Goal: Transaction & Acquisition: Purchase product/service

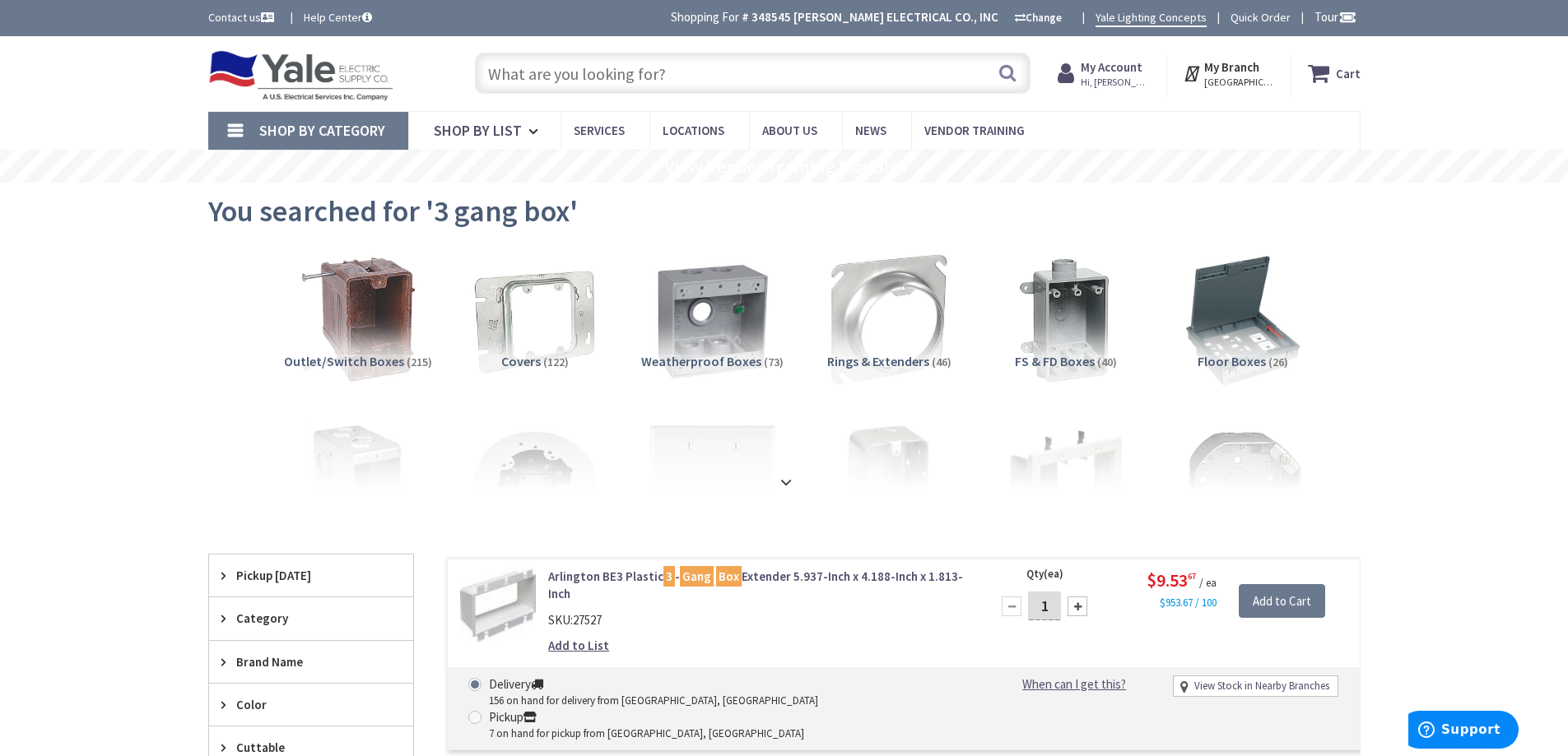
click at [641, 78] on input "text" at bounding box center [752, 73] width 556 height 42
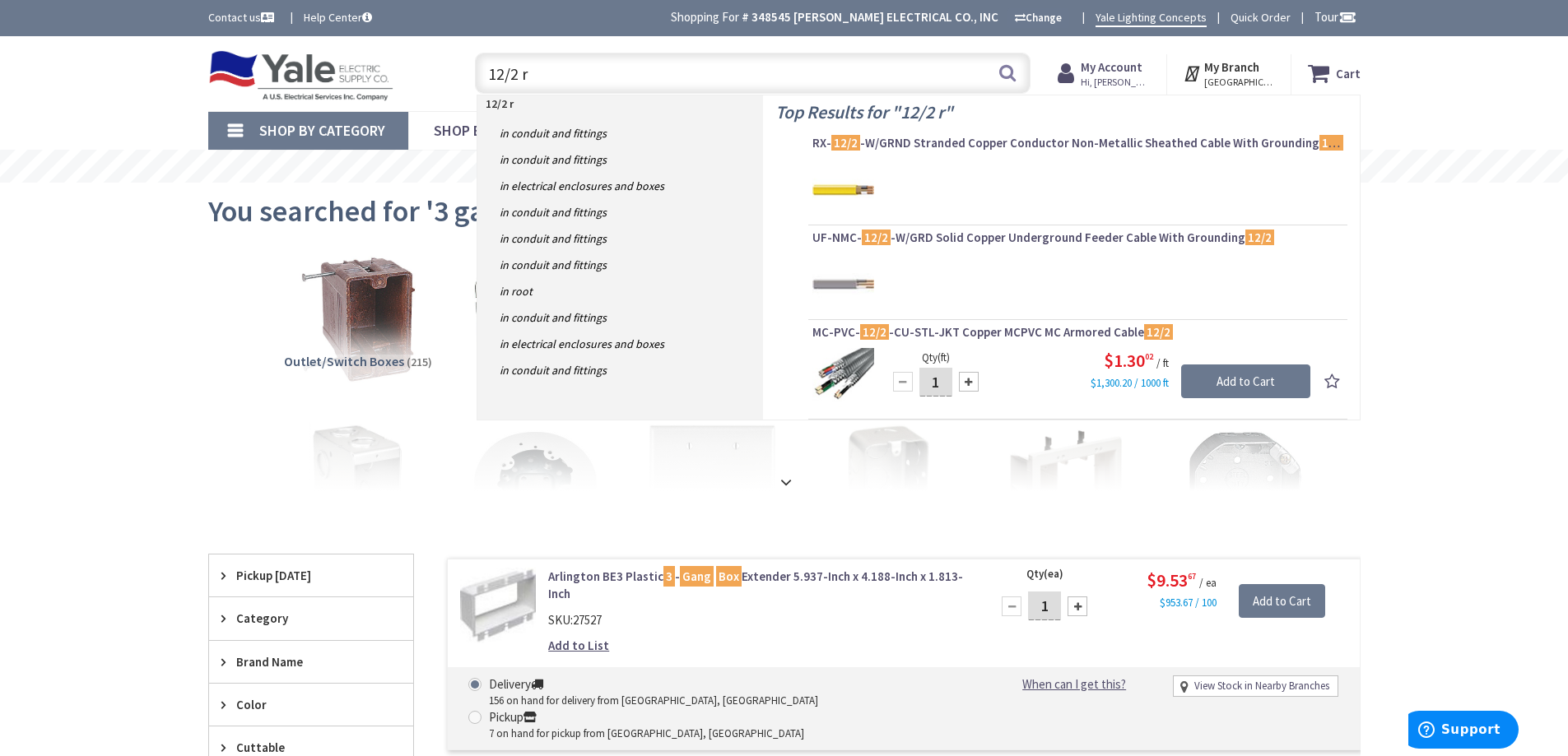
type input "12/2 rx"
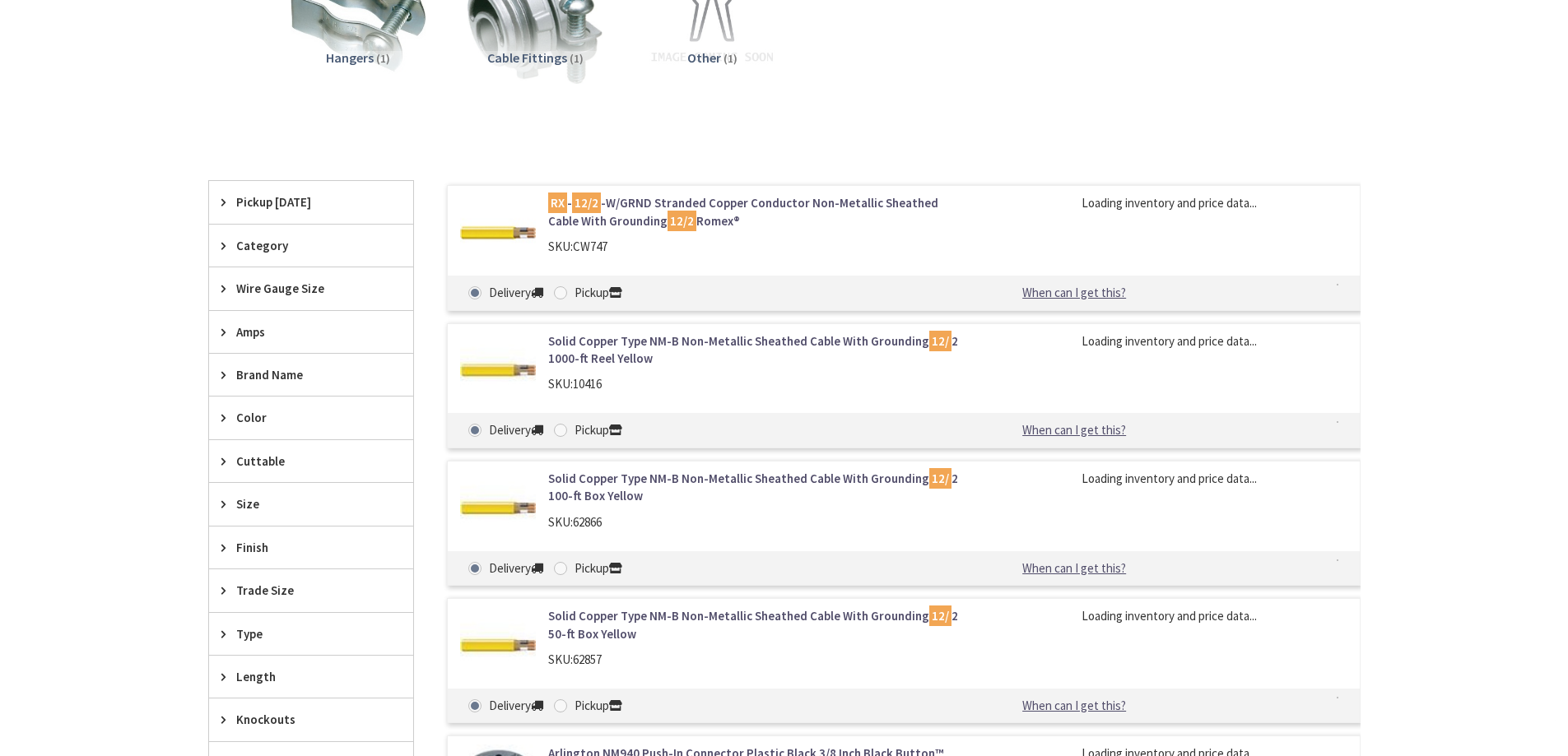
scroll to position [576, 0]
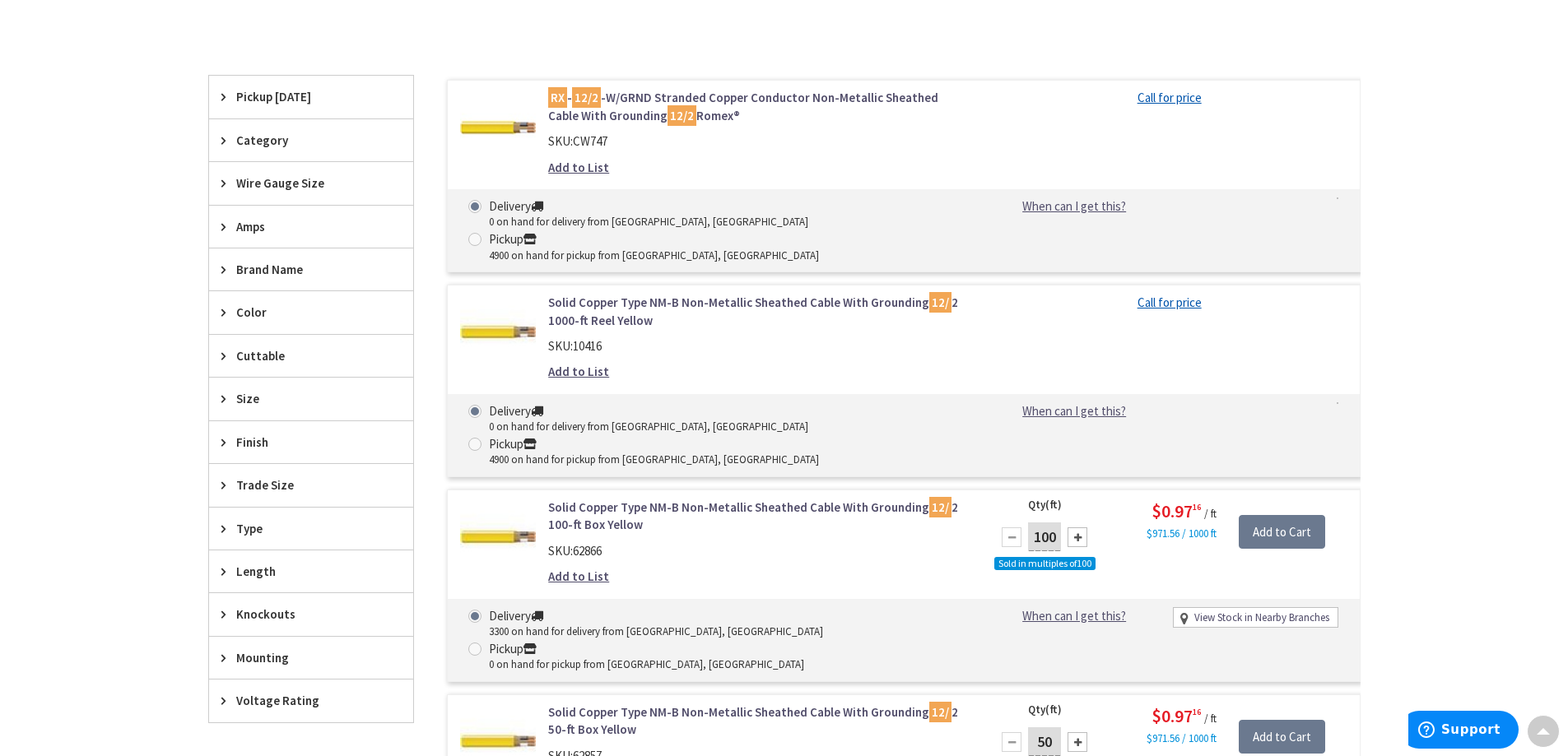
type input "Kidstreet Playground, [STREET_ADDRESS][PERSON_NAME]"
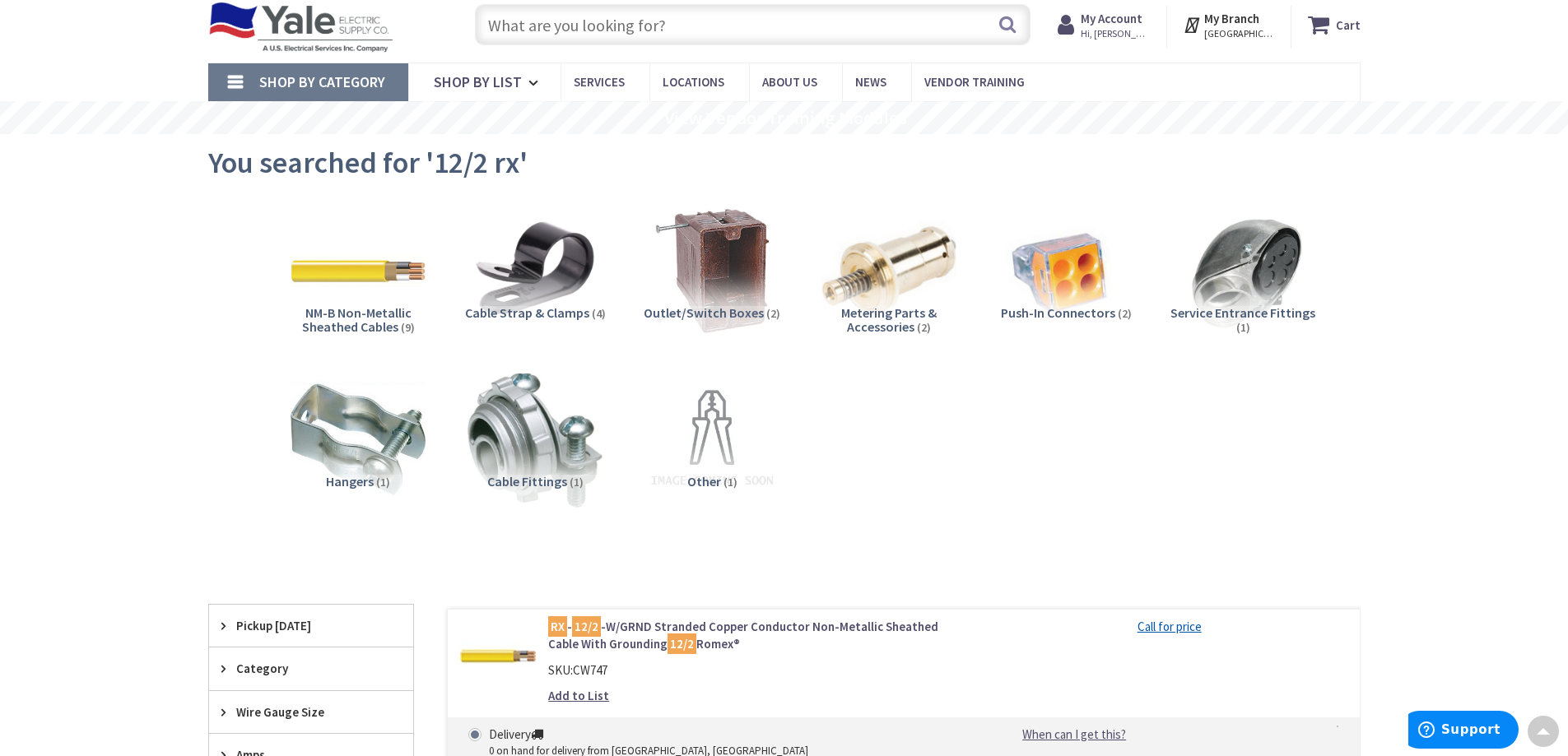
scroll to position [0, 0]
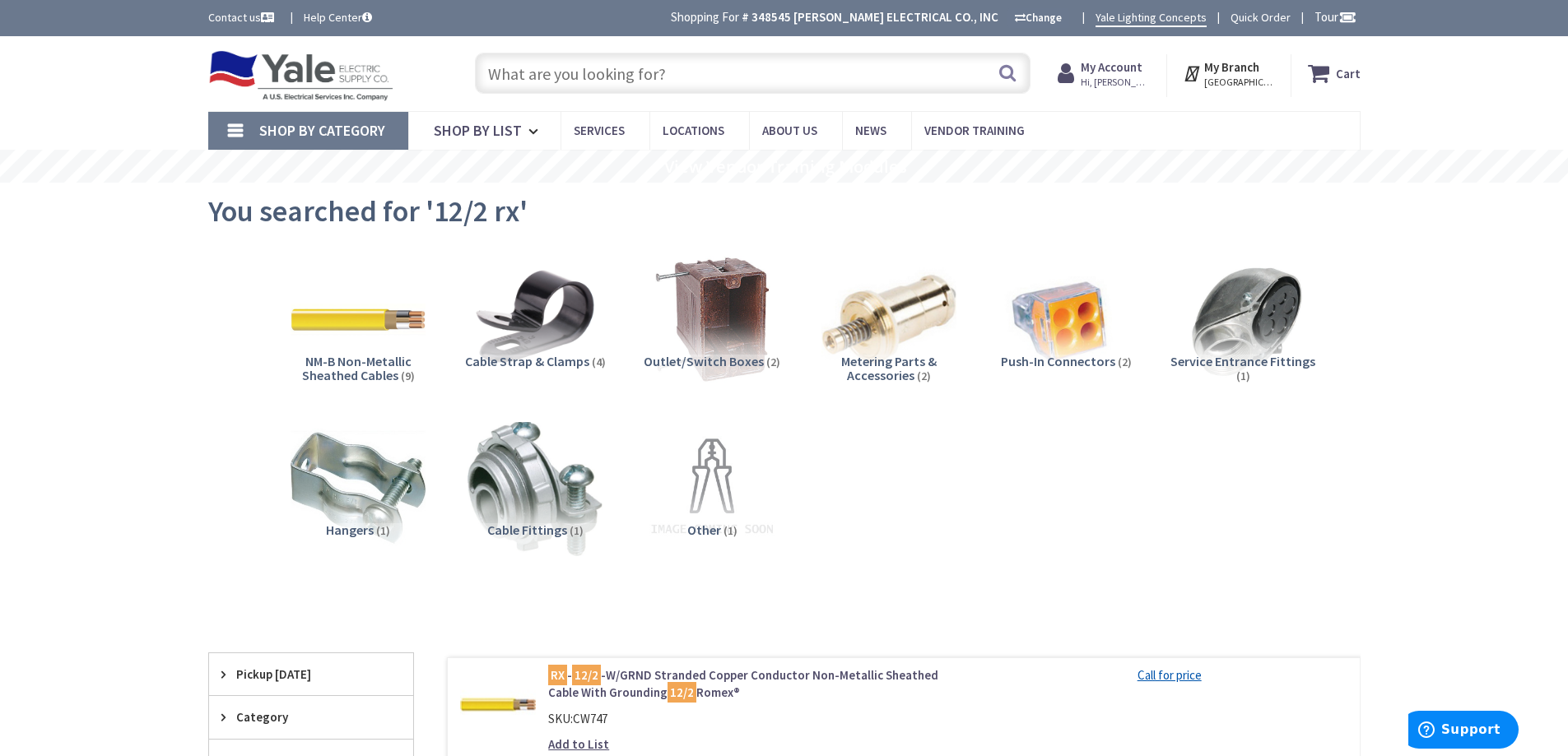
drag, startPoint x: 524, startPoint y: 68, endPoint x: 513, endPoint y: 61, distance: 13.0
click at [518, 69] on input "text" at bounding box center [752, 73] width 556 height 42
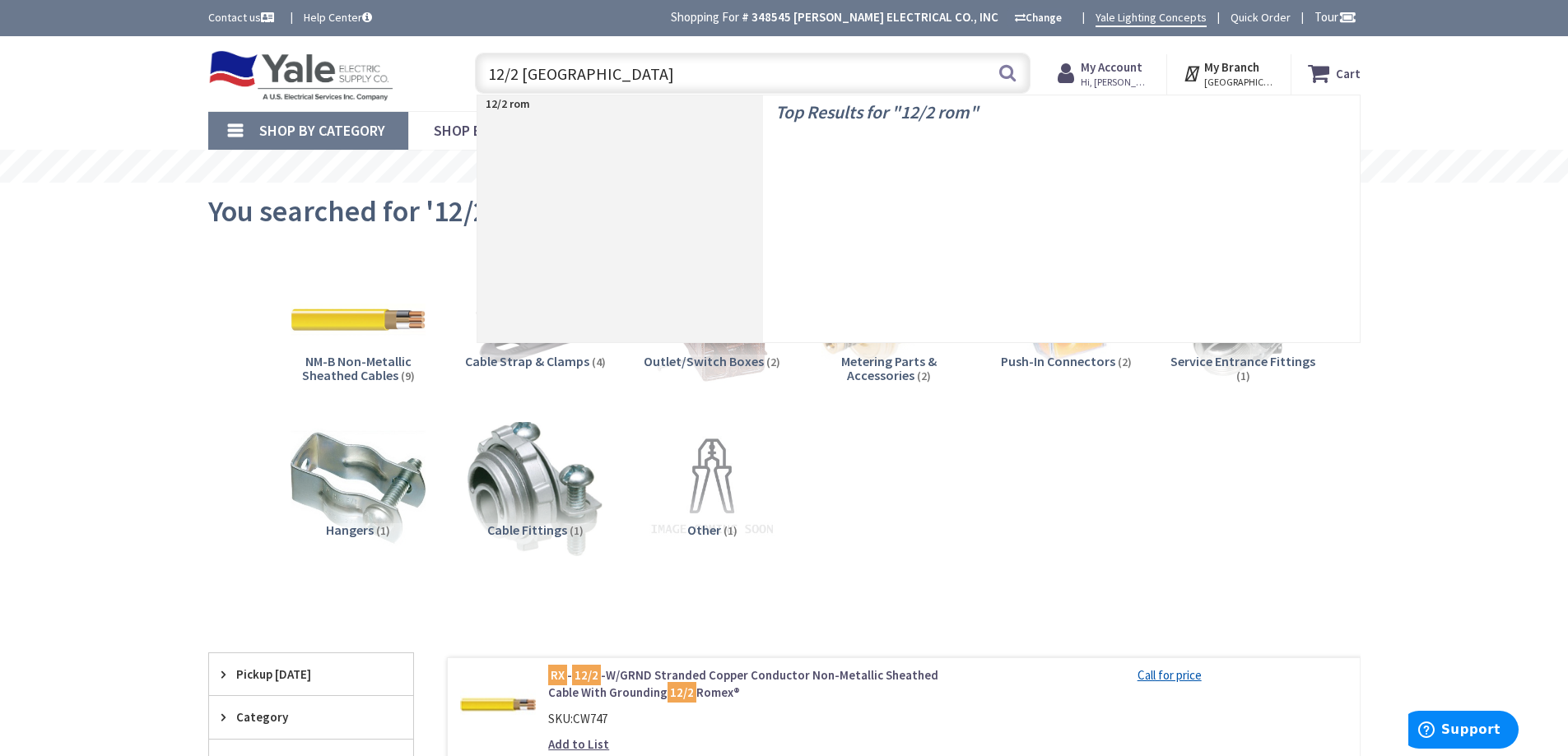
type input "12/2 romex"
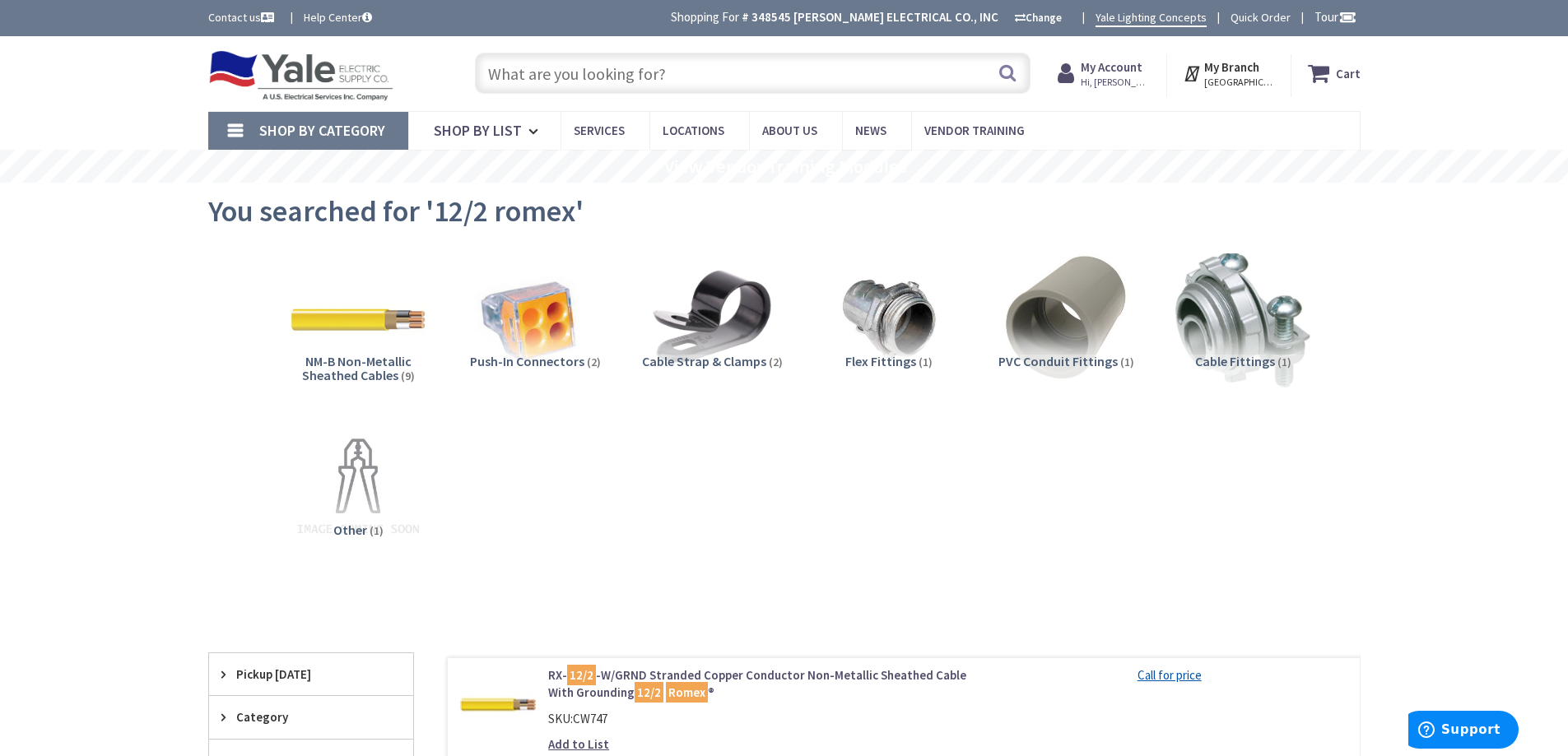
click at [605, 76] on input "text" at bounding box center [752, 73] width 556 height 42
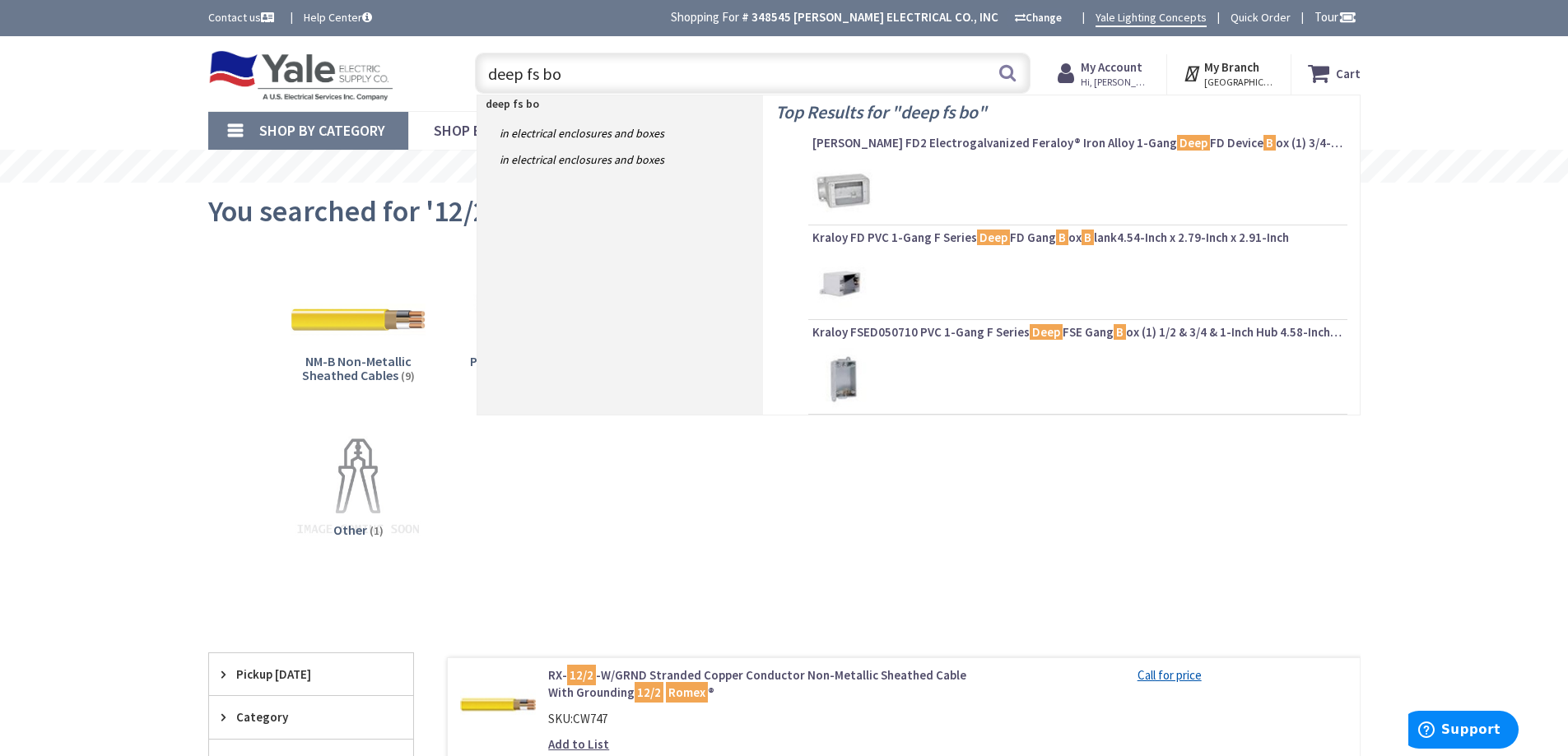
type input "deep fs box"
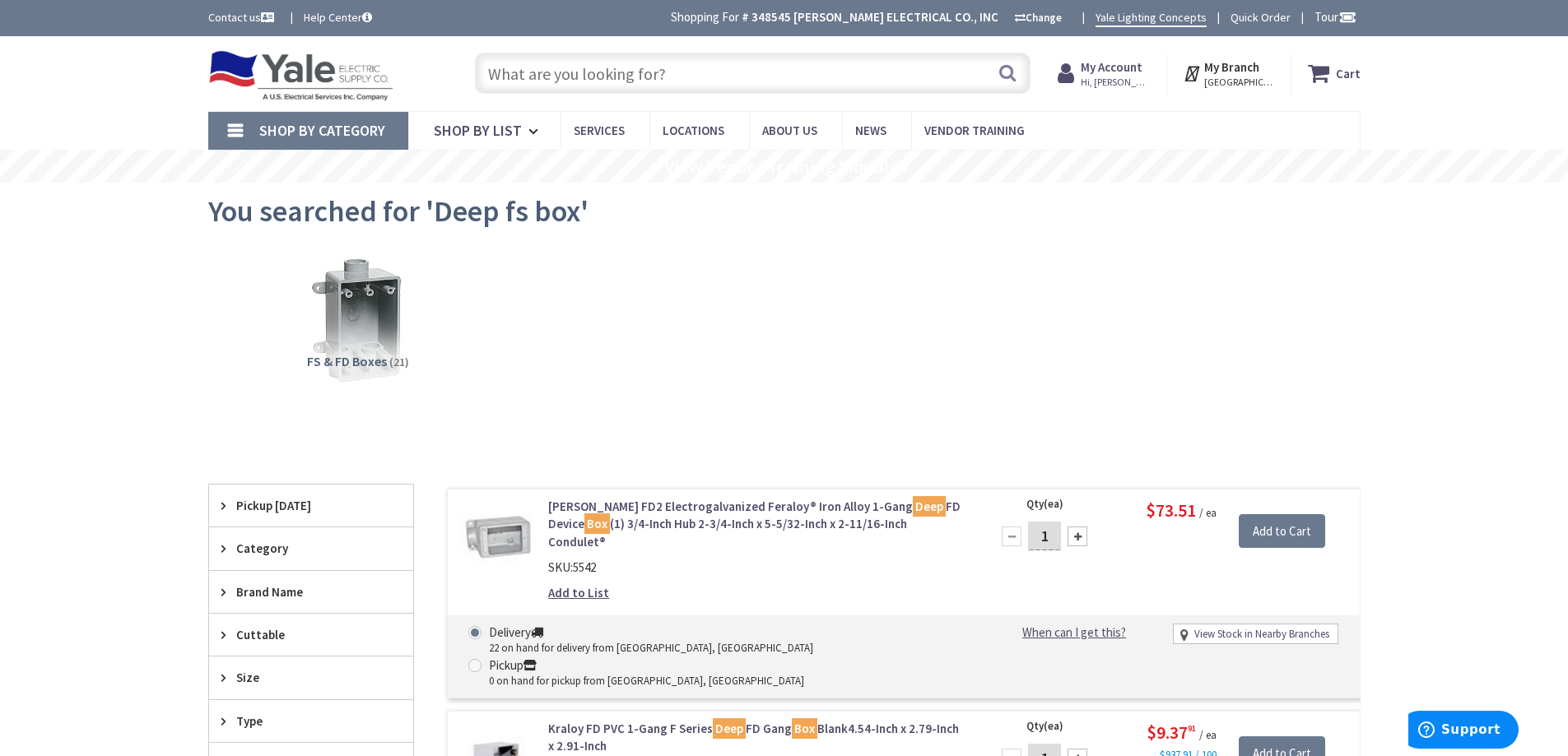
click at [558, 79] on input "text" at bounding box center [752, 73] width 556 height 42
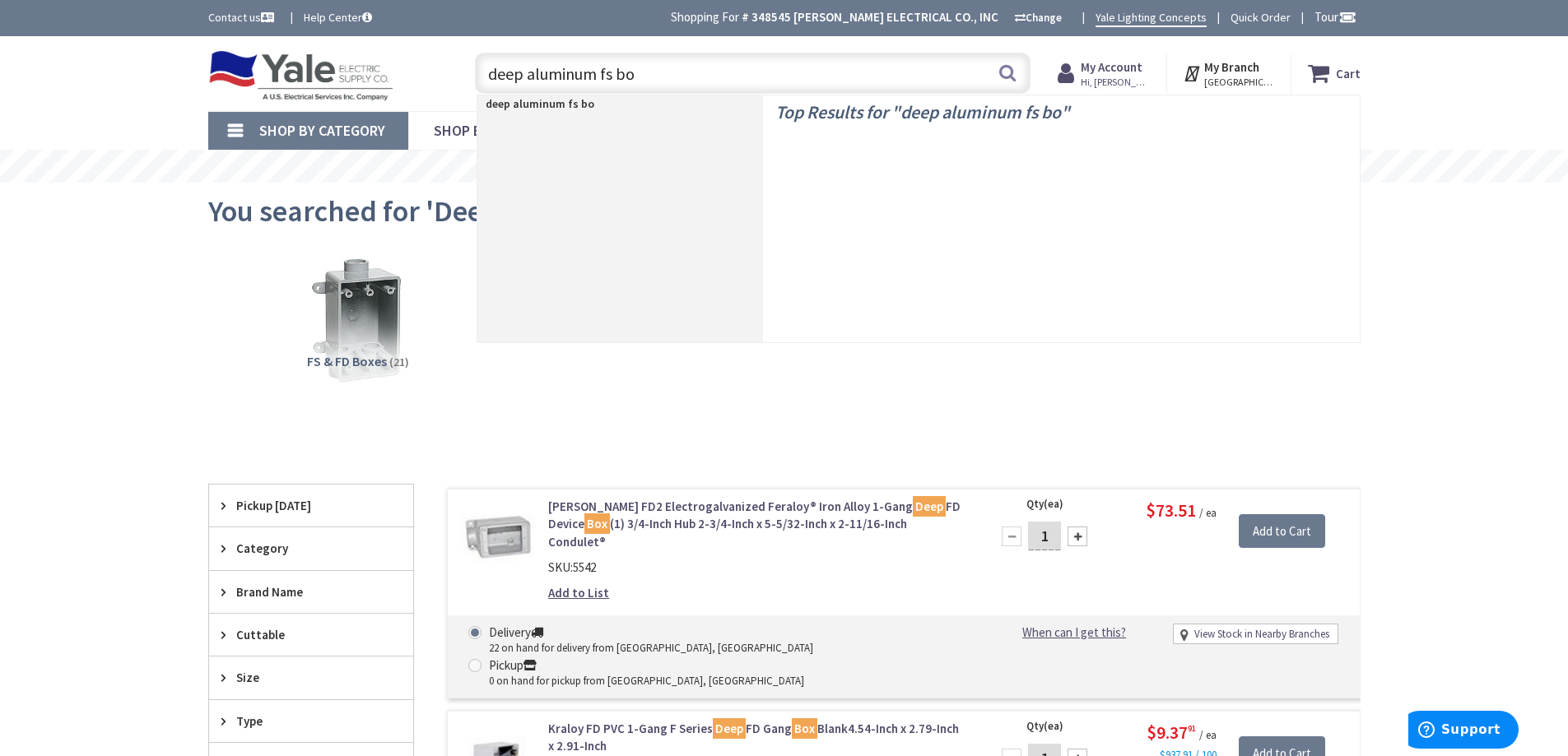
type input "deep aluminum fs box"
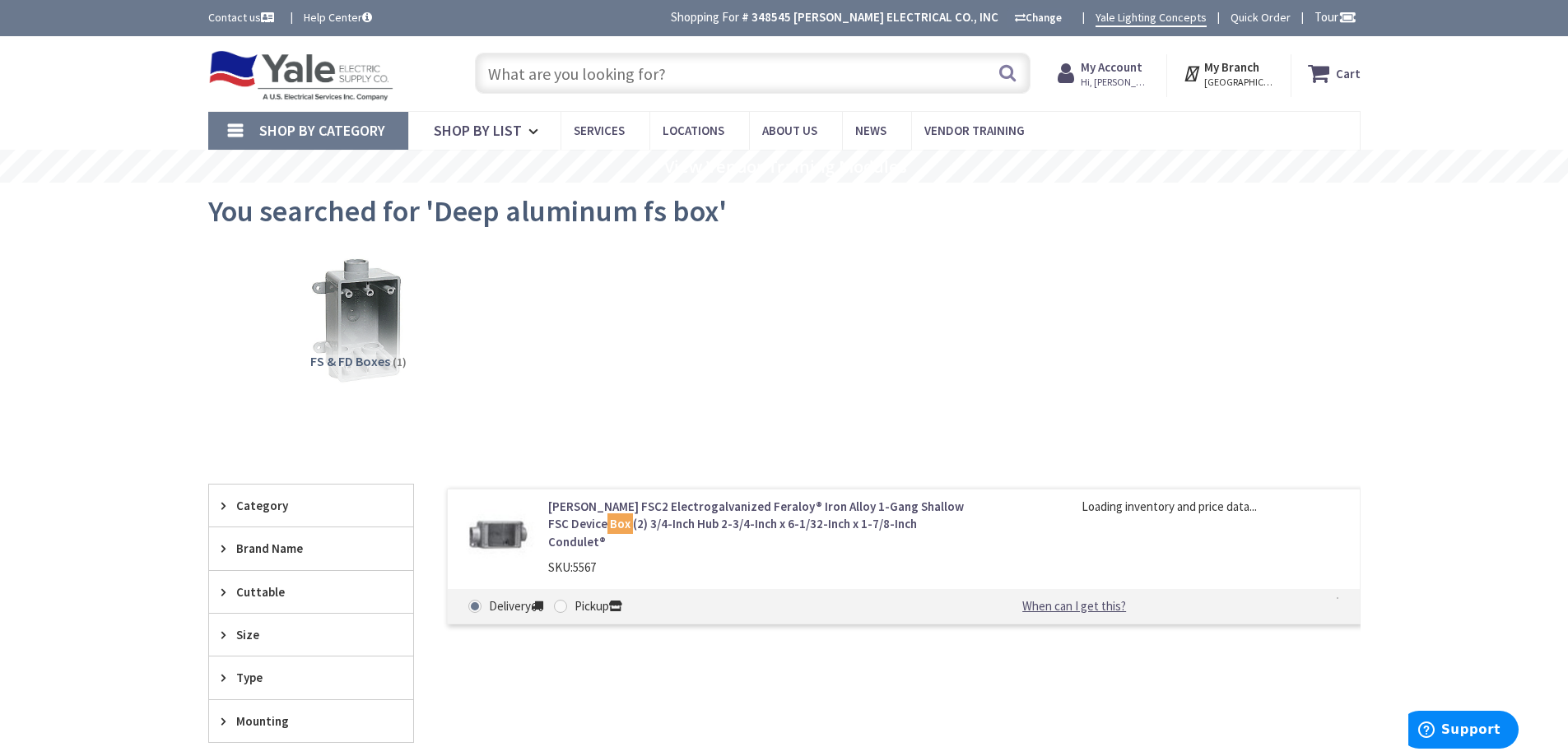
click at [602, 84] on input "text" at bounding box center [752, 73] width 556 height 42
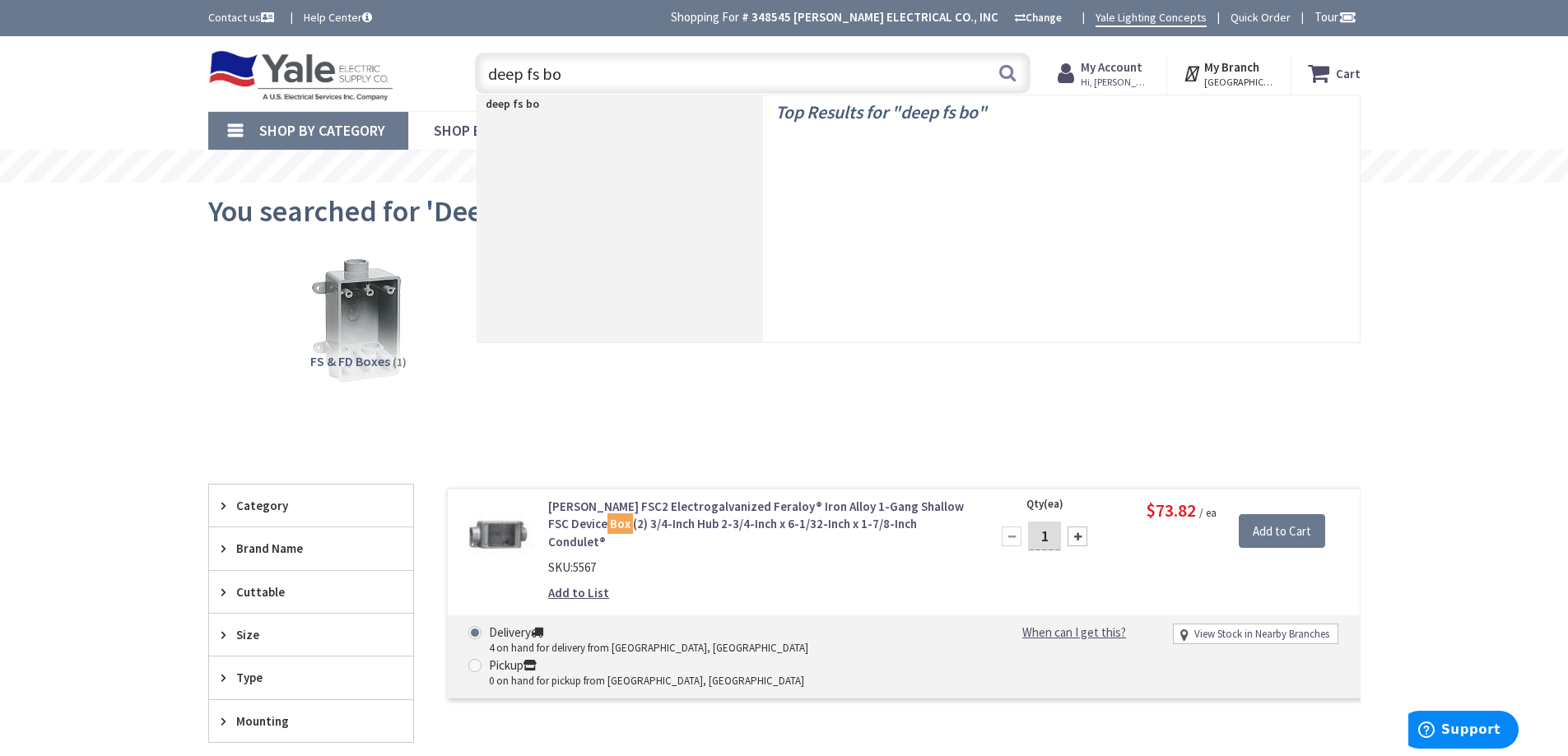
type input "deep fs box"
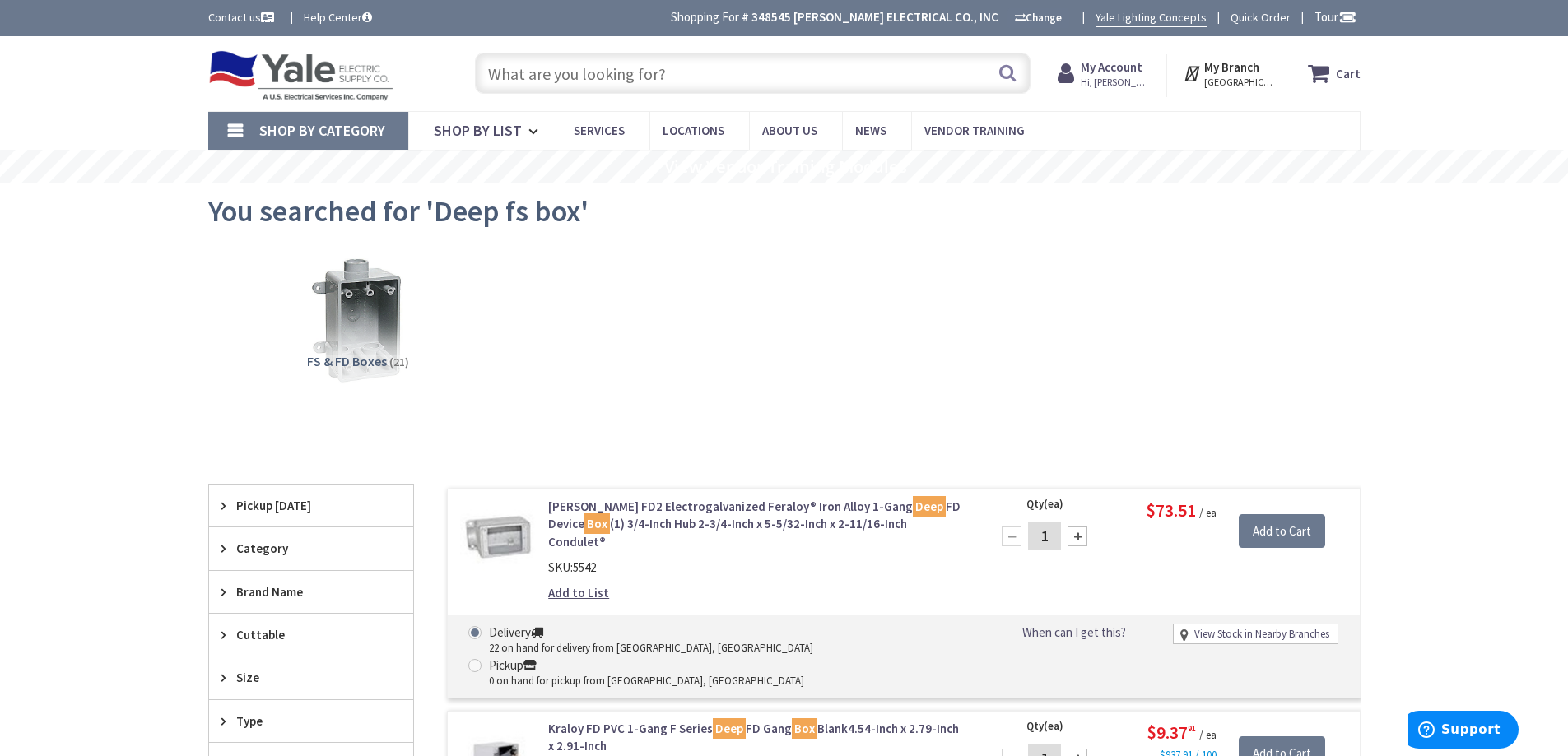
click at [613, 75] on input "text" at bounding box center [752, 73] width 556 height 42
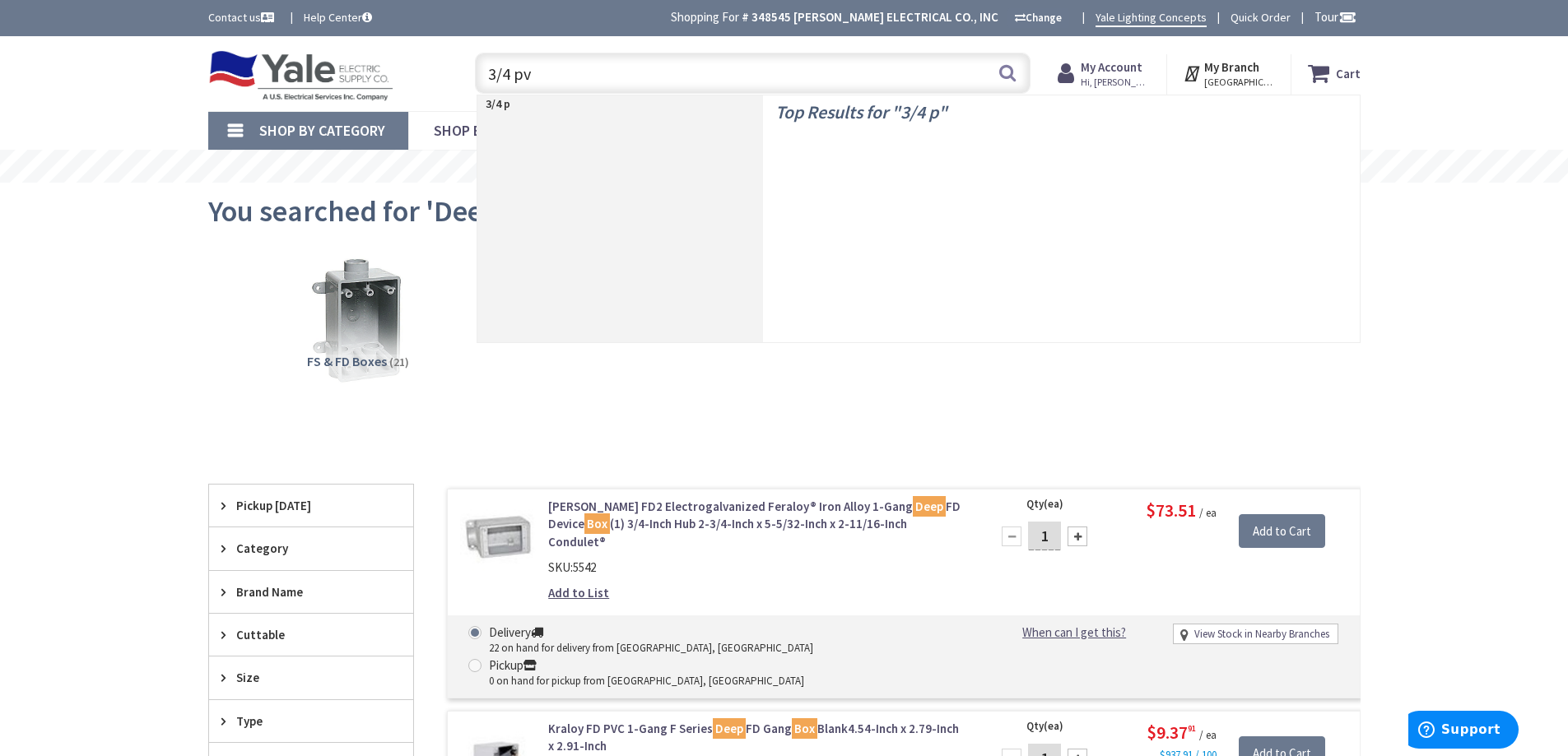
type input "3/4 pvc"
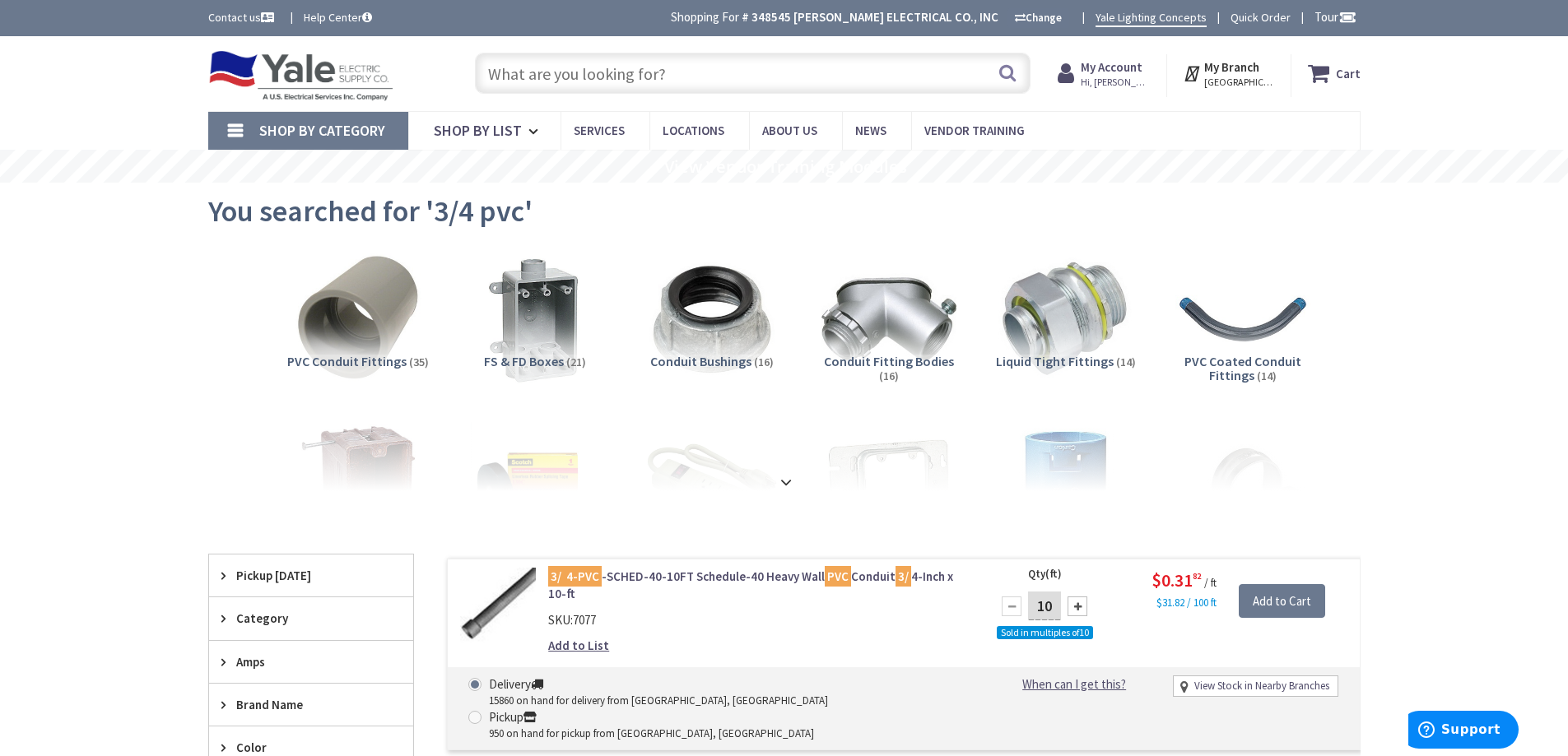
click at [600, 72] on input "text" at bounding box center [752, 73] width 556 height 42
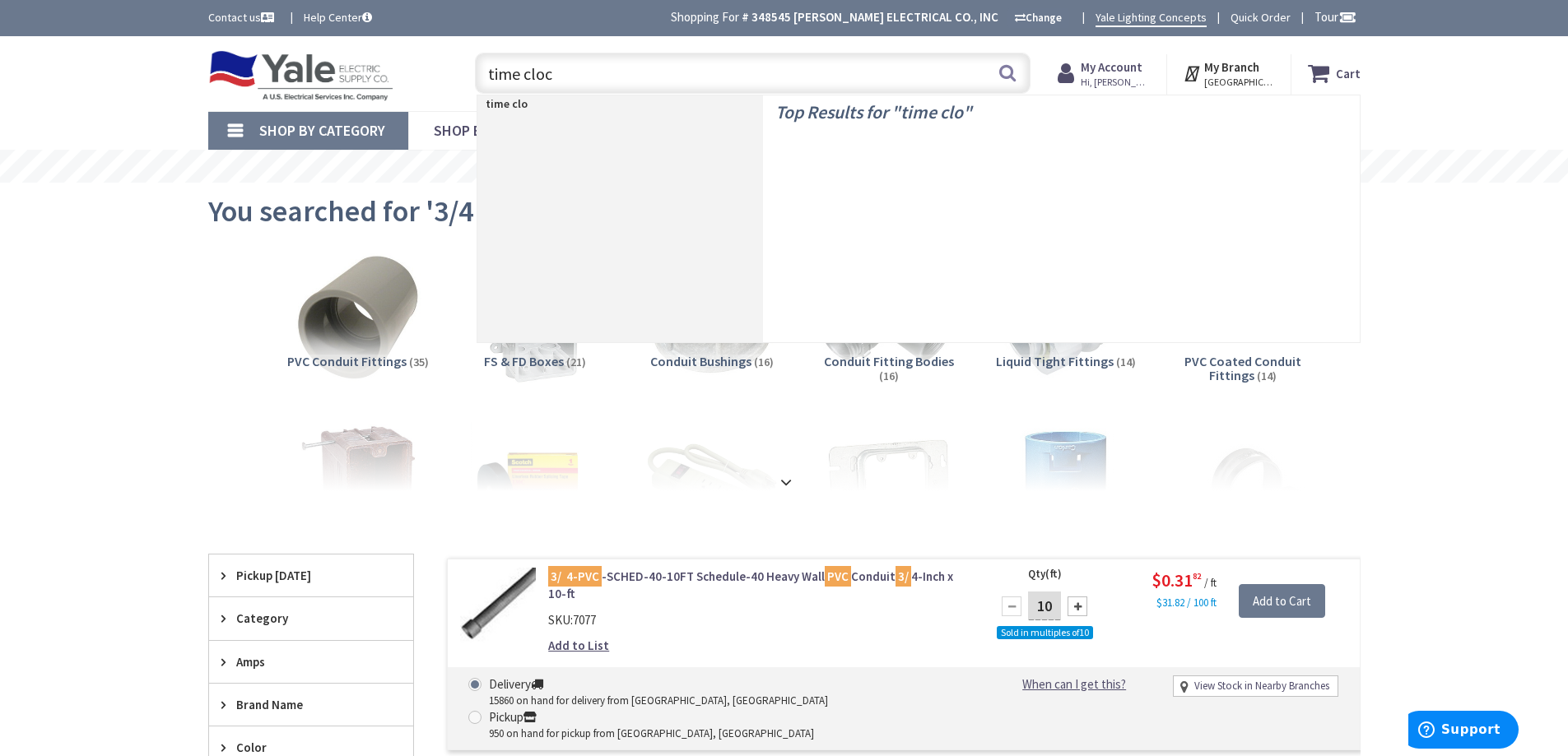
type input "time clock"
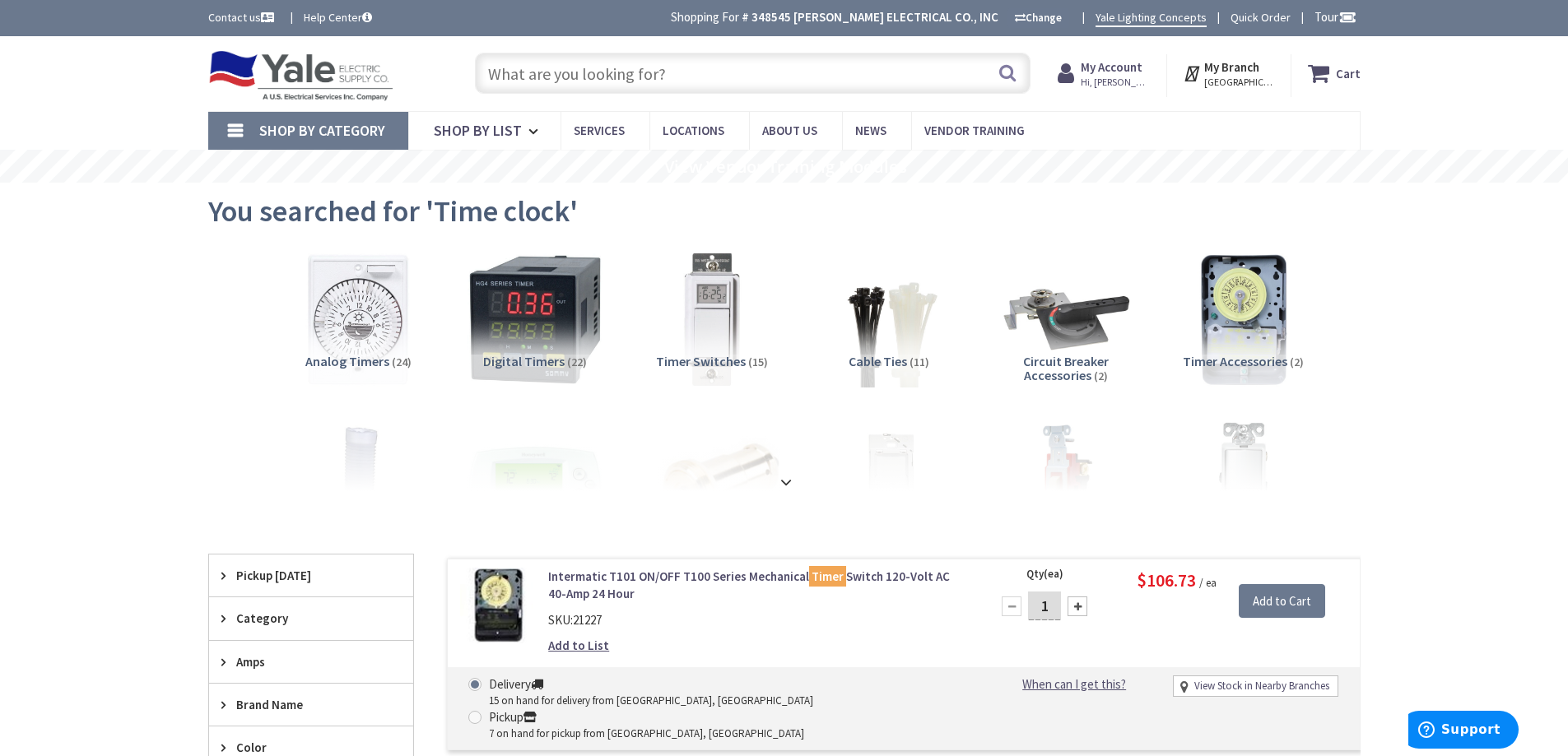
click at [530, 75] on input "text" at bounding box center [752, 73] width 556 height 42
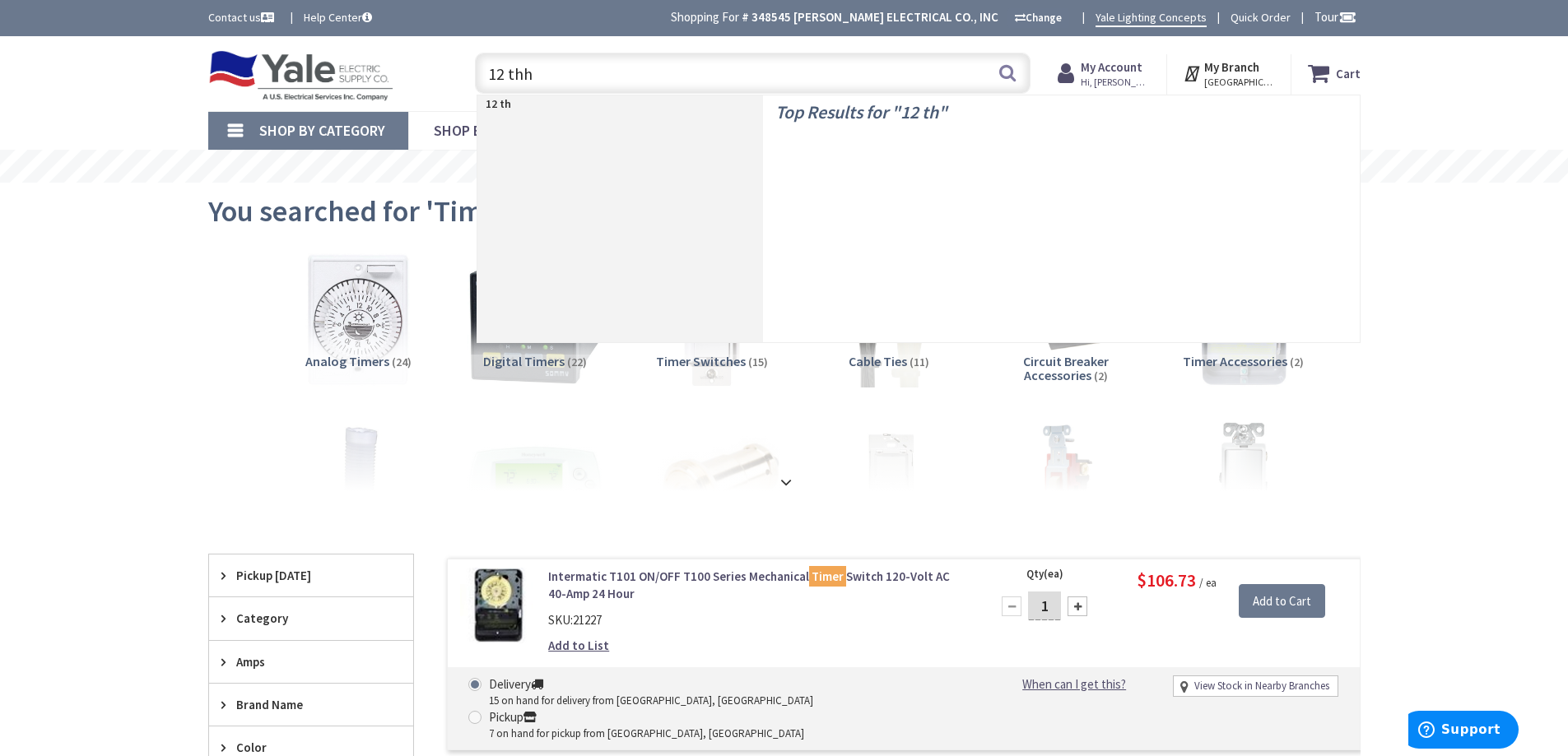
type input "12 thhn"
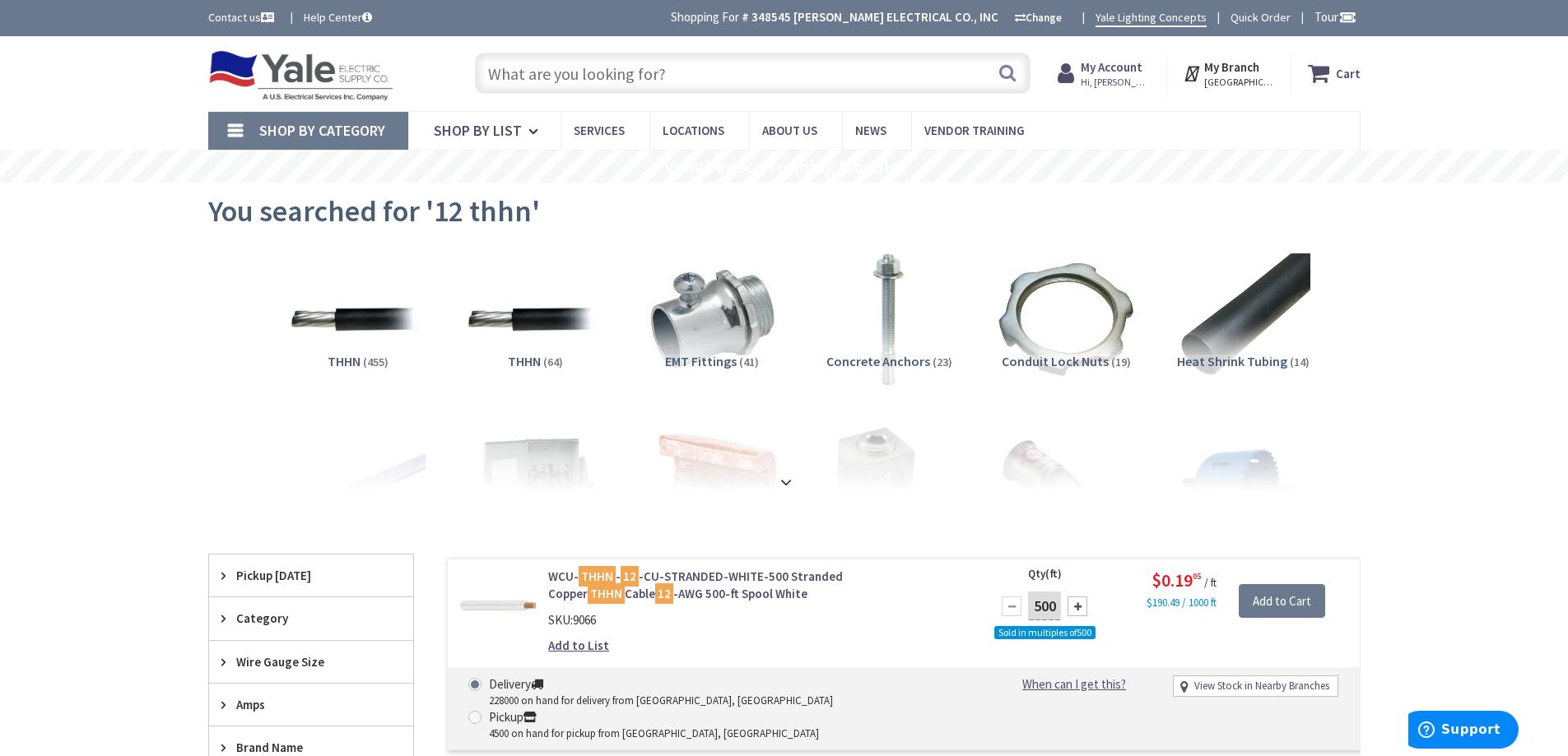
click at [526, 70] on input "text" at bounding box center [752, 73] width 556 height 42
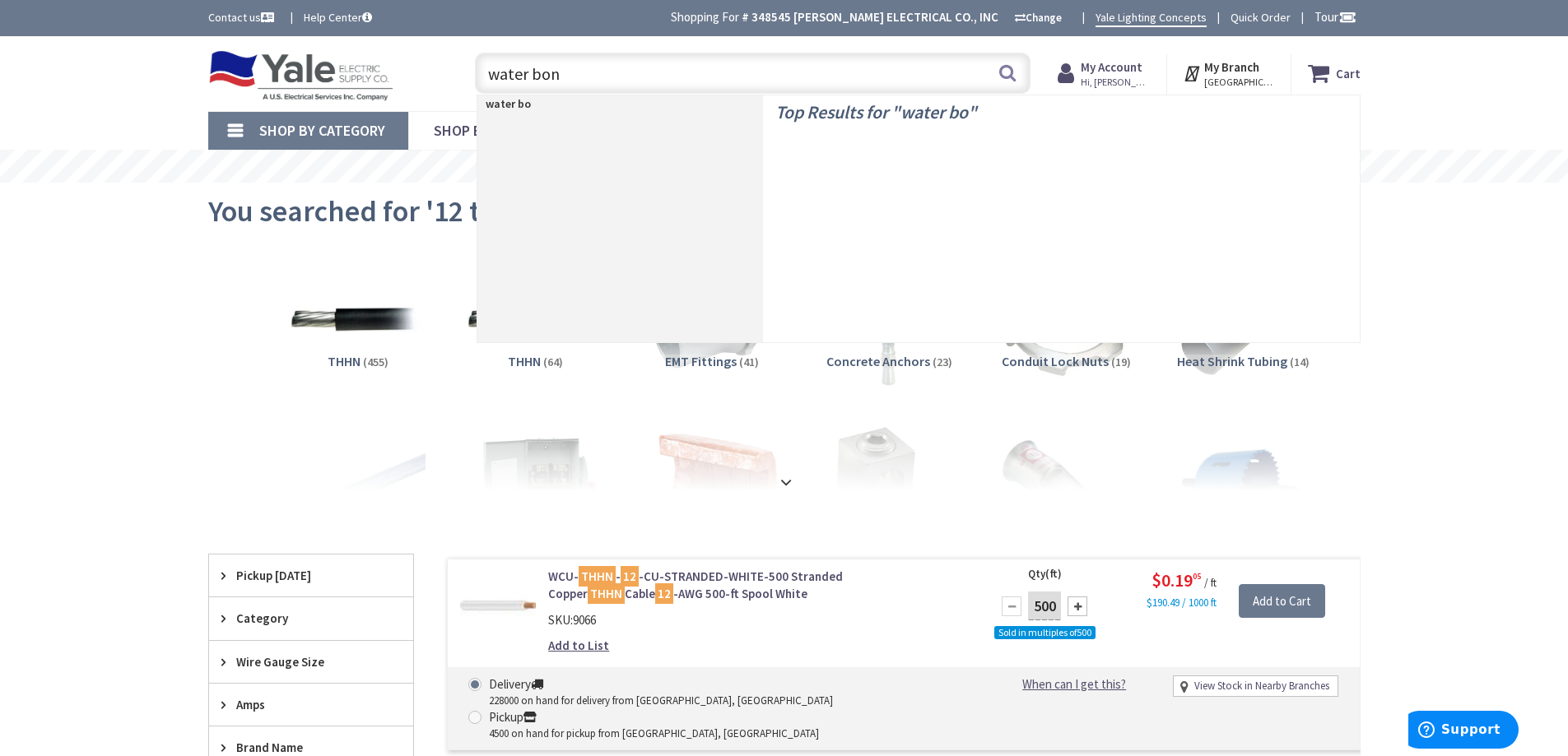
type input "water bond"
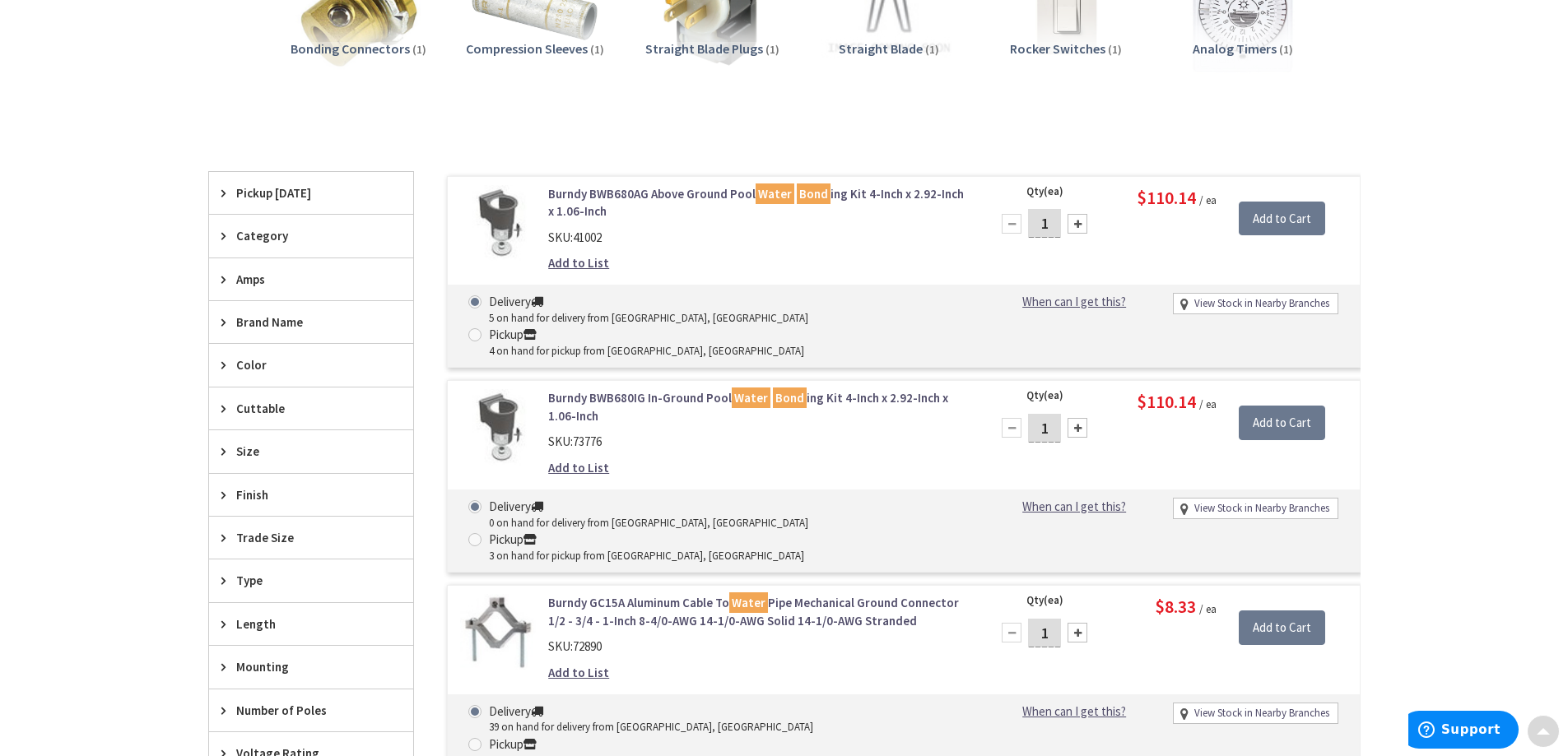
scroll to position [493, 0]
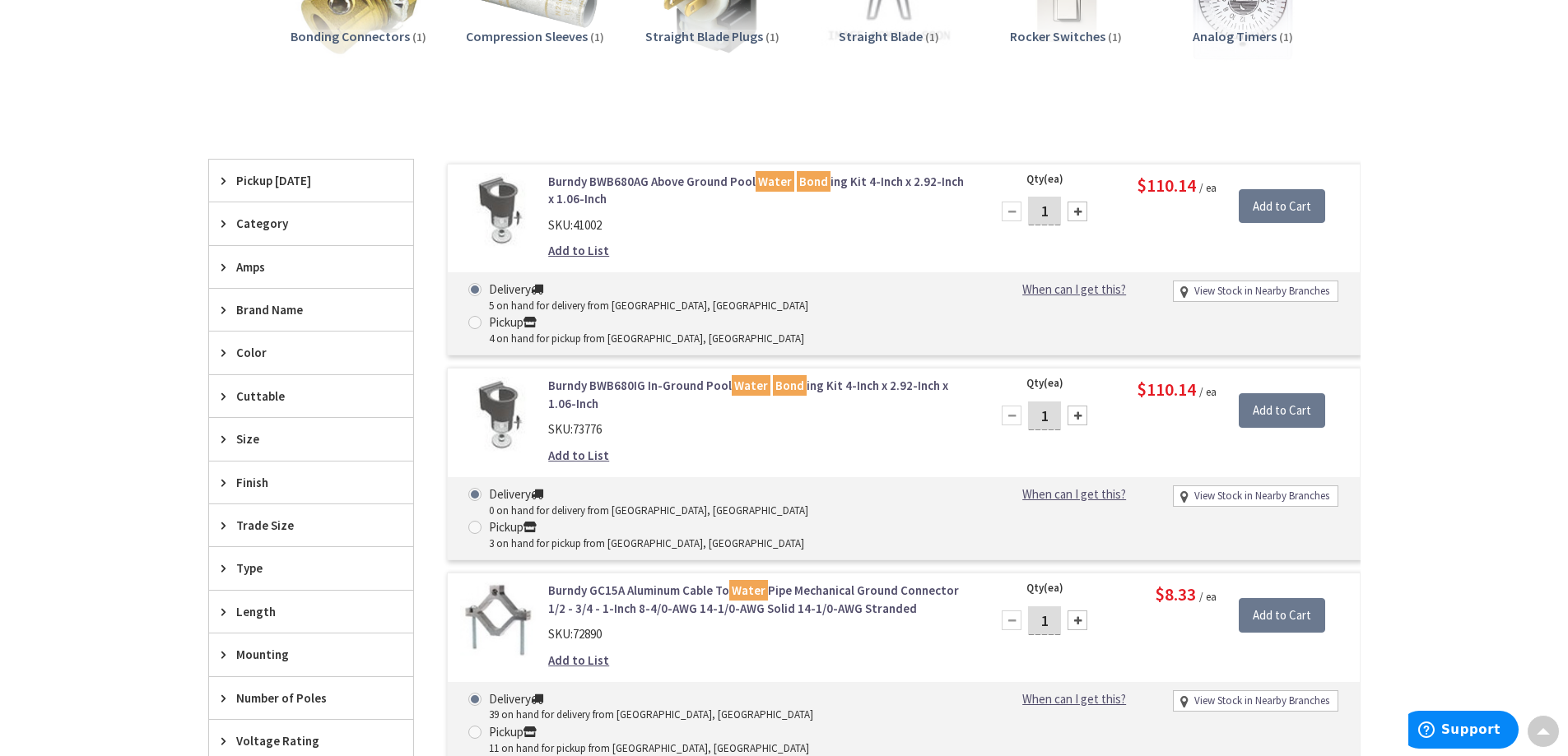
click at [596, 187] on link "Burndy BWB680AG Above Ground Pool Water Bond ing Kit 4-Inch x 2.92-Inch x 1.06-…" at bounding box center [757, 190] width 419 height 36
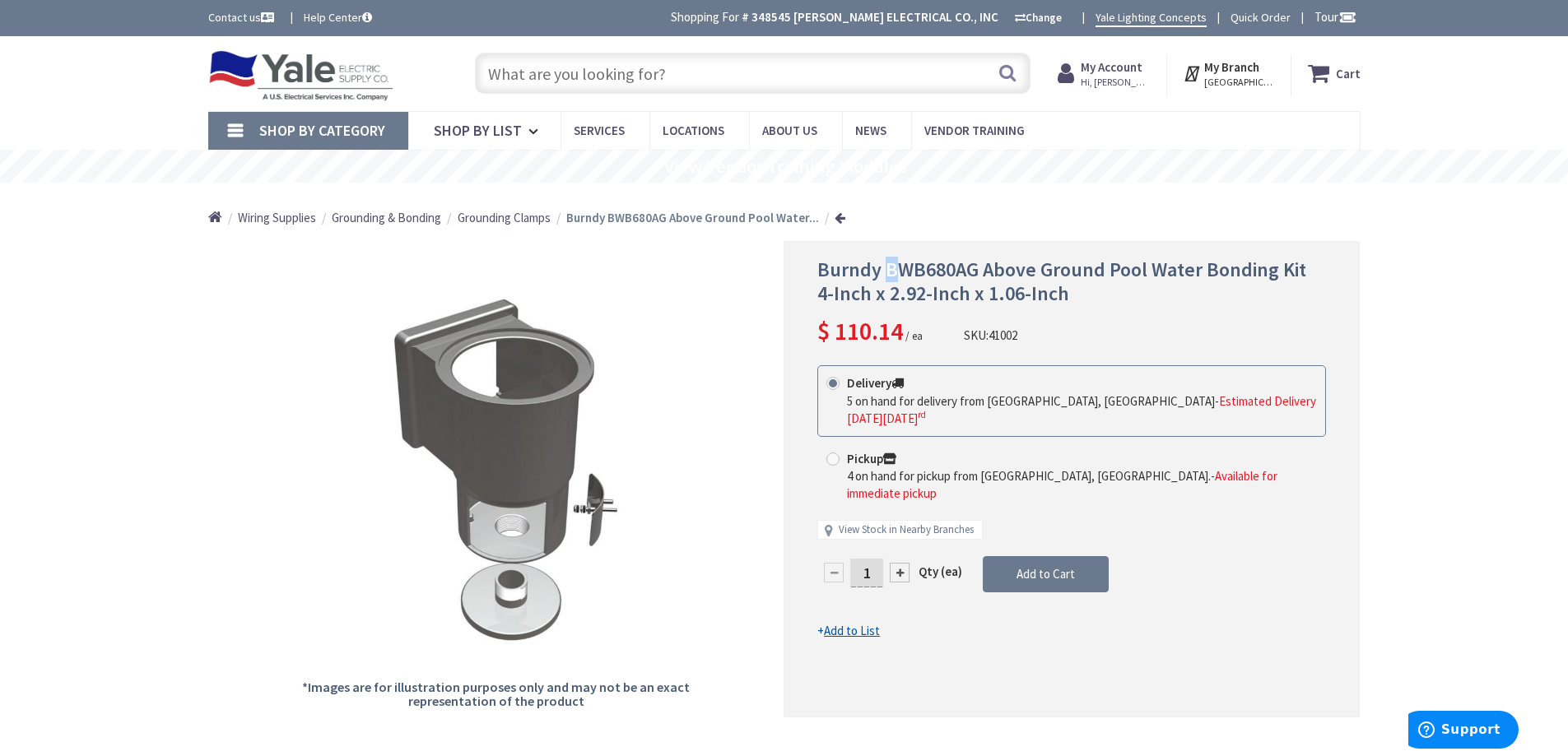
drag, startPoint x: 885, startPoint y: 270, endPoint x: 893, endPoint y: 270, distance: 8.0
click at [893, 270] on span "Burndy BWB680AG Above Ground Pool Water Bonding Kit 4-Inch x 2.92-Inch x 1.06-I…" at bounding box center [1062, 281] width 489 height 50
click at [881, 270] on span "Burndy BWB680AG Above Ground Pool Water Bonding Kit 4-Inch x 2.92-Inch x 1.06-I…" at bounding box center [1062, 281] width 489 height 50
drag, startPoint x: 821, startPoint y: 270, endPoint x: 974, endPoint y: 274, distance: 153.1
click at [974, 274] on span "Burndy BWB680AG Above Ground Pool Water Bonding Kit 4-Inch x 2.92-Inch x 1.06-I…" at bounding box center [1062, 281] width 489 height 50
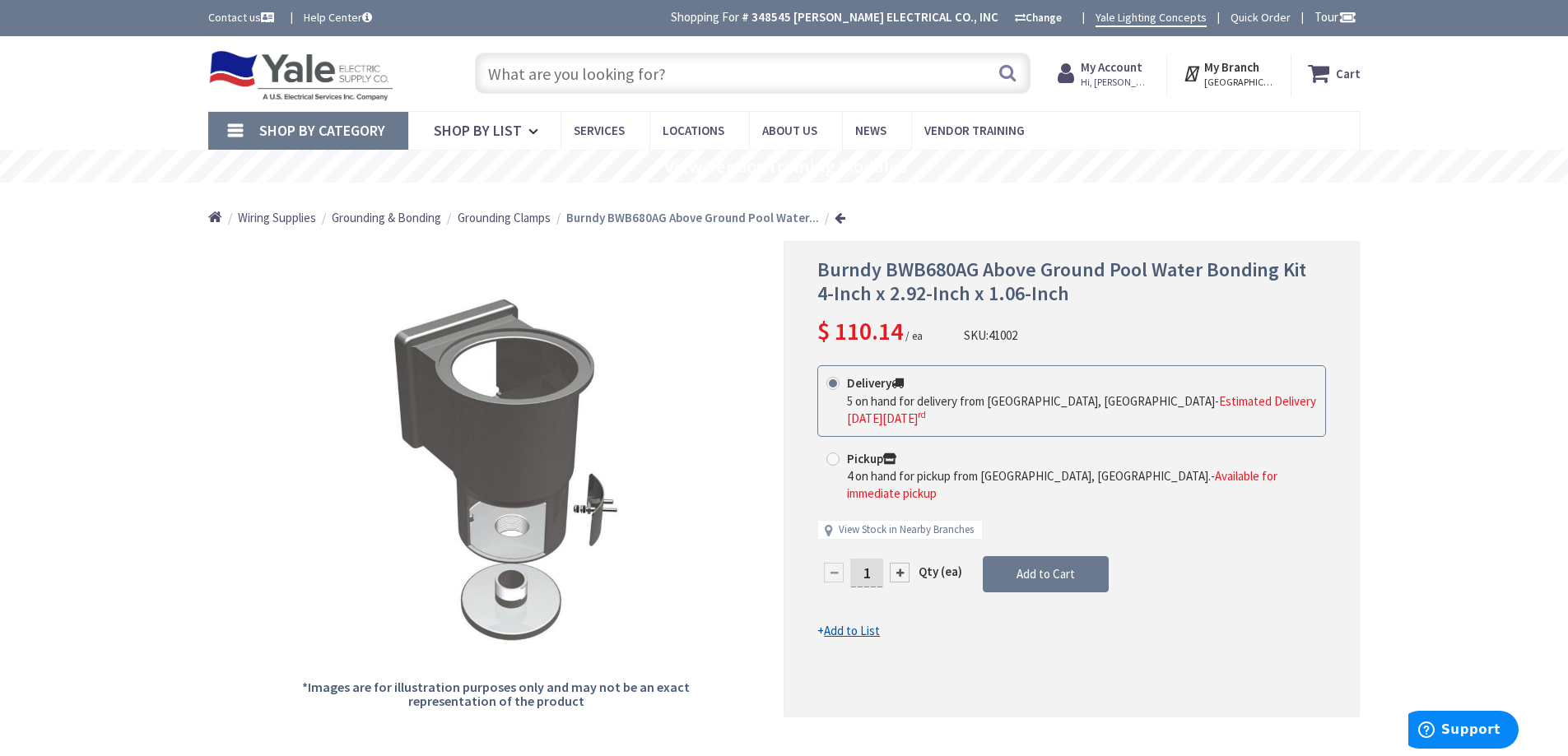
click at [518, 75] on input "text" at bounding box center [752, 73] width 556 height 42
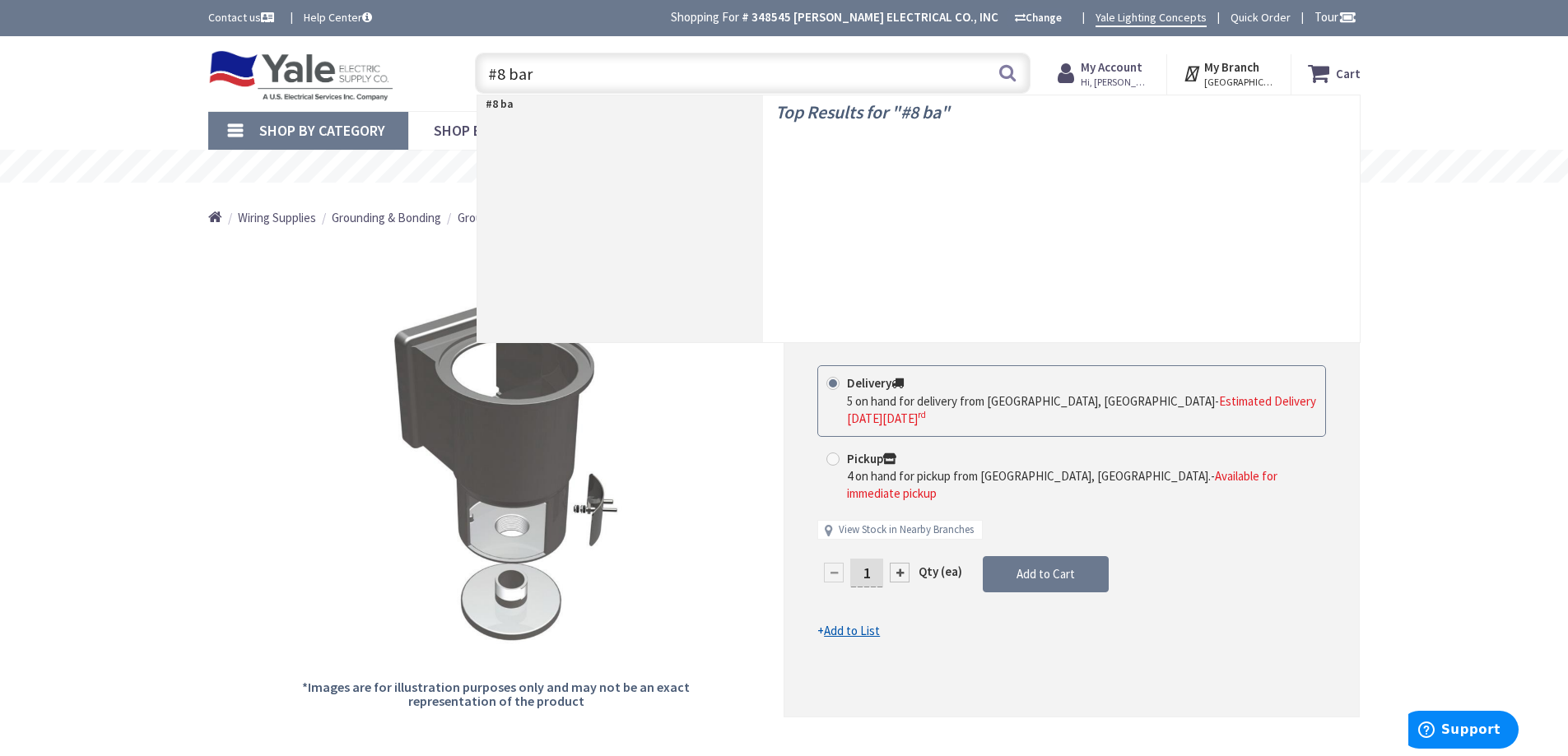
type input "#8 bare"
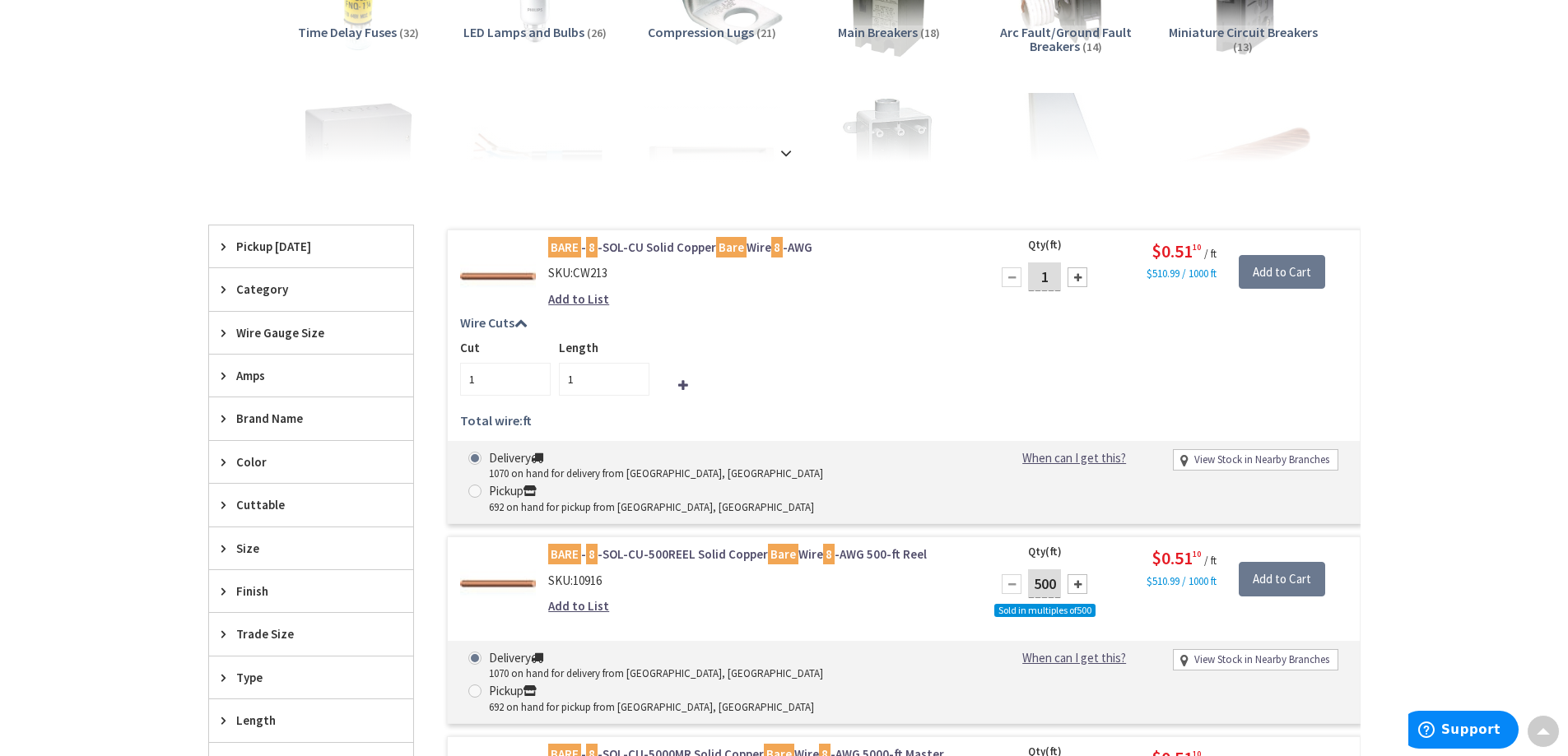
scroll to position [330, 0]
